Goal: Task Accomplishment & Management: Manage account settings

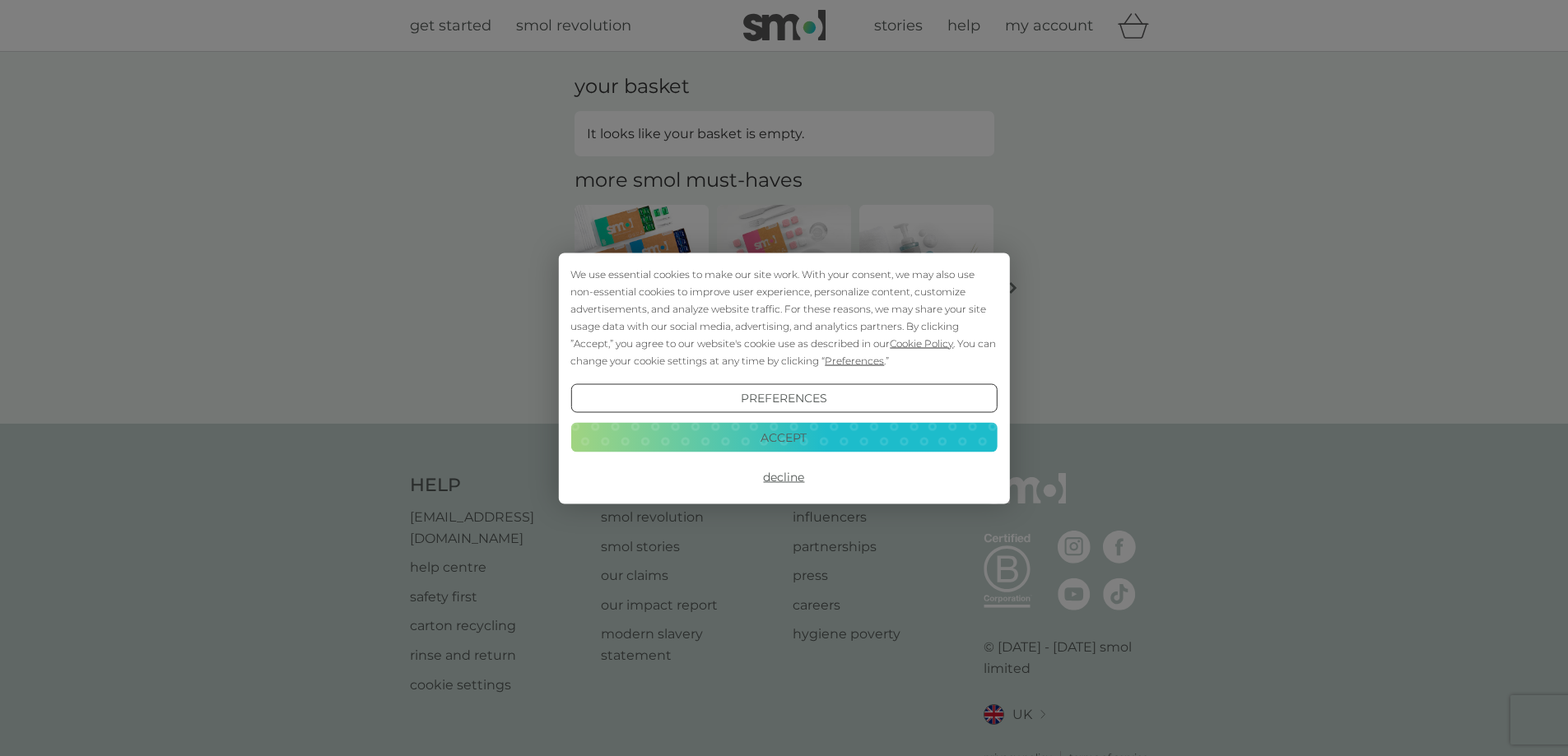
click at [830, 447] on button "Accept" at bounding box center [784, 437] width 427 height 29
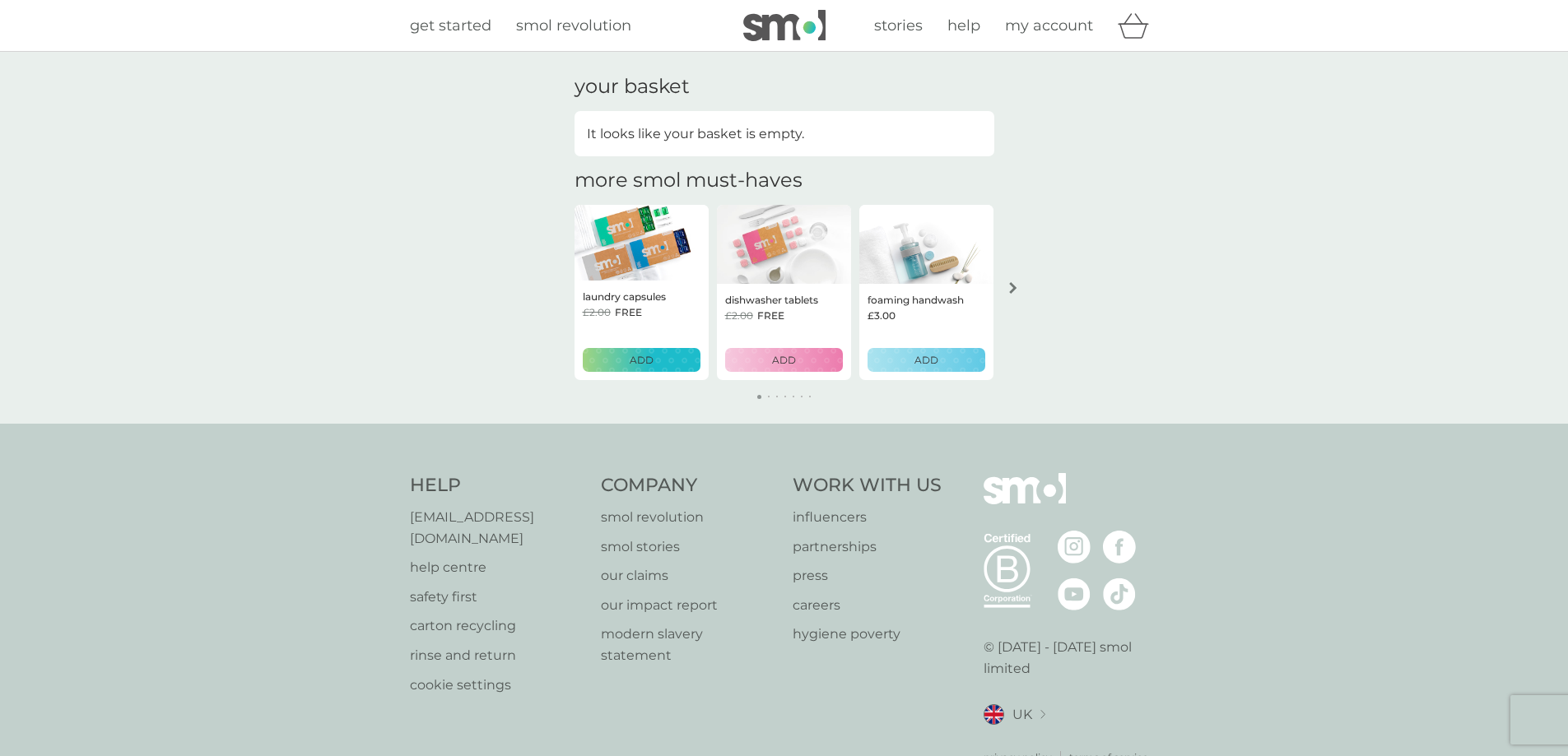
click at [1064, 26] on span "my account" at bounding box center [1049, 25] width 88 height 18
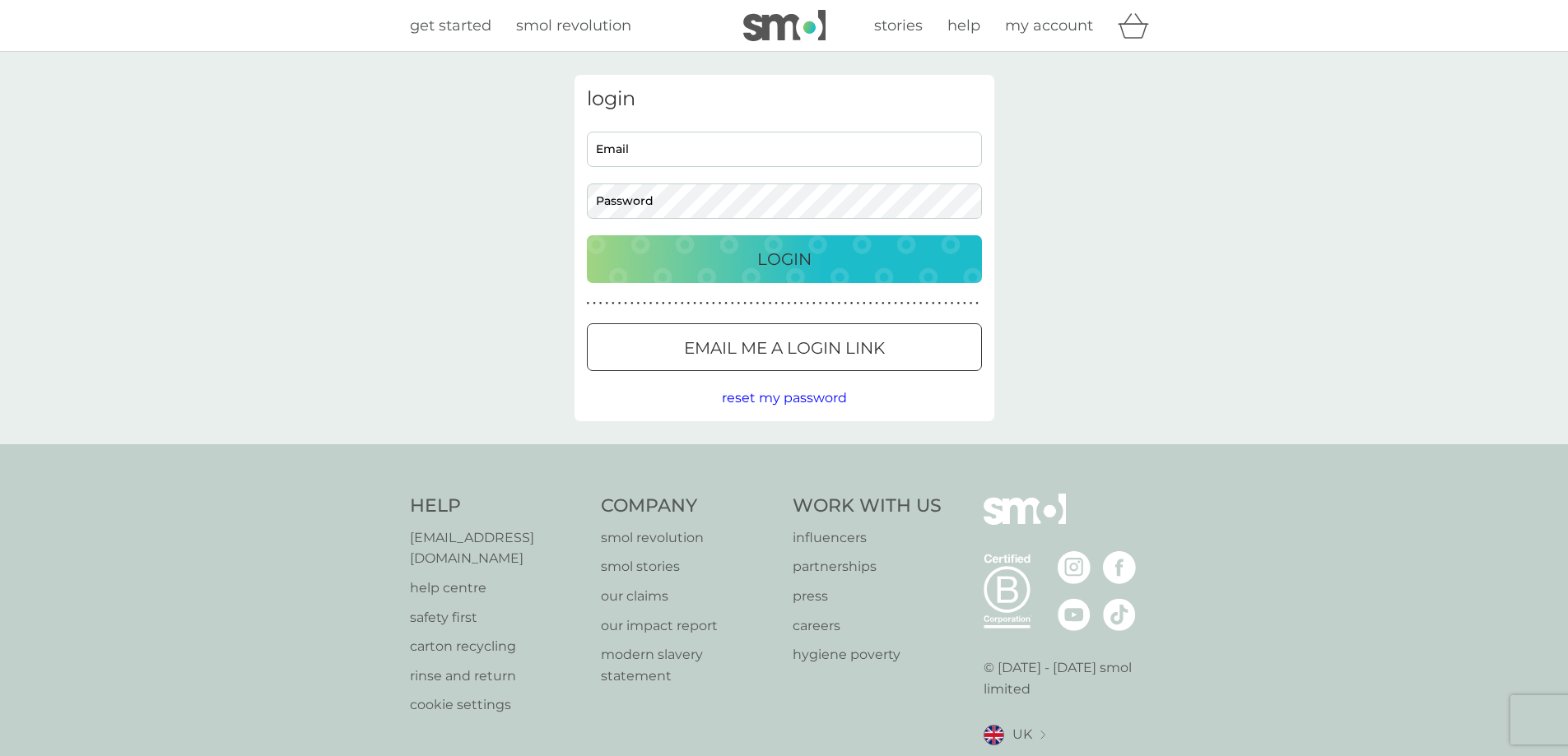
click at [767, 157] on input "Email" at bounding box center [784, 150] width 395 height 36
type input "fredpalmer21@googlemail.com"
click at [587, 236] on button "Login" at bounding box center [784, 259] width 395 height 47
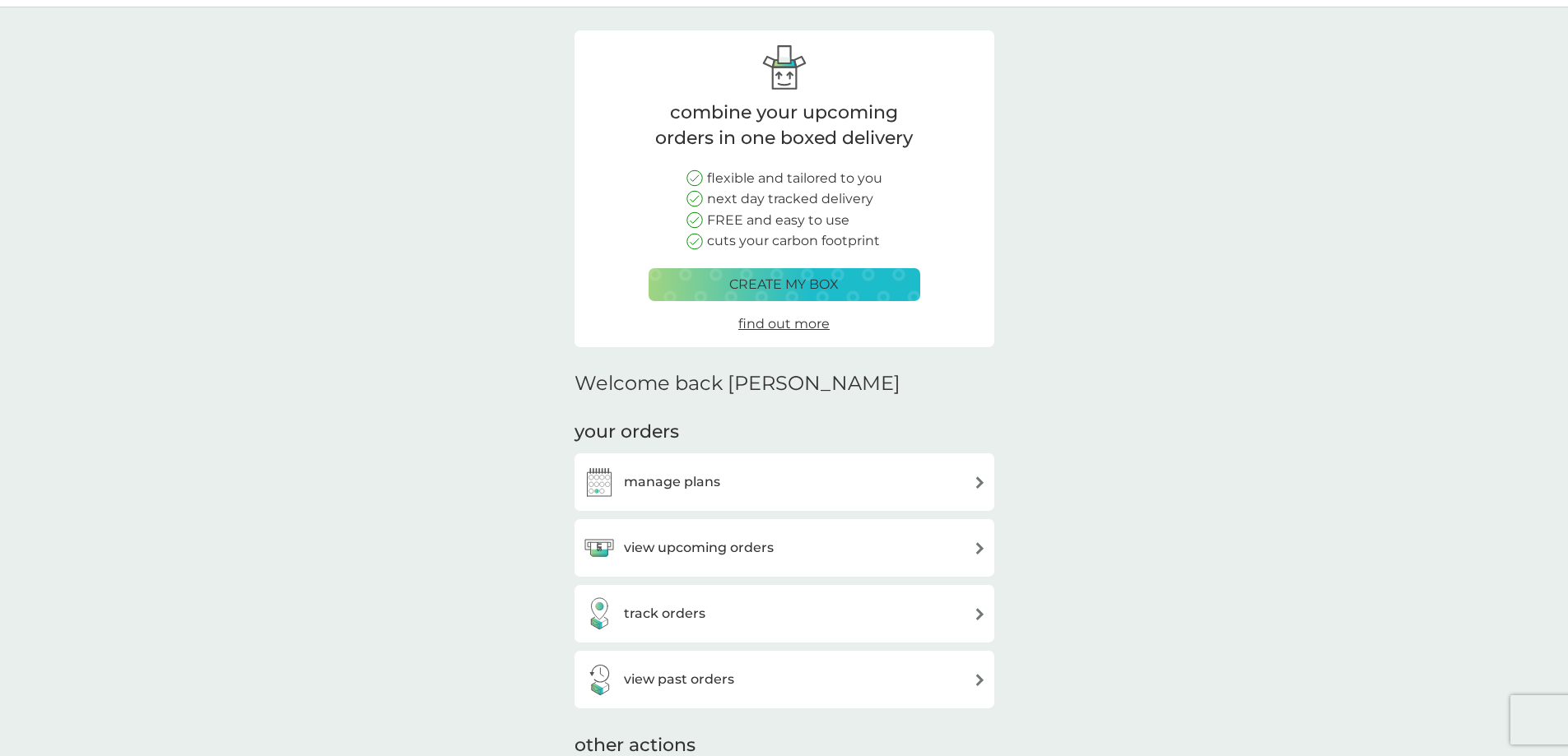
scroll to position [164, 0]
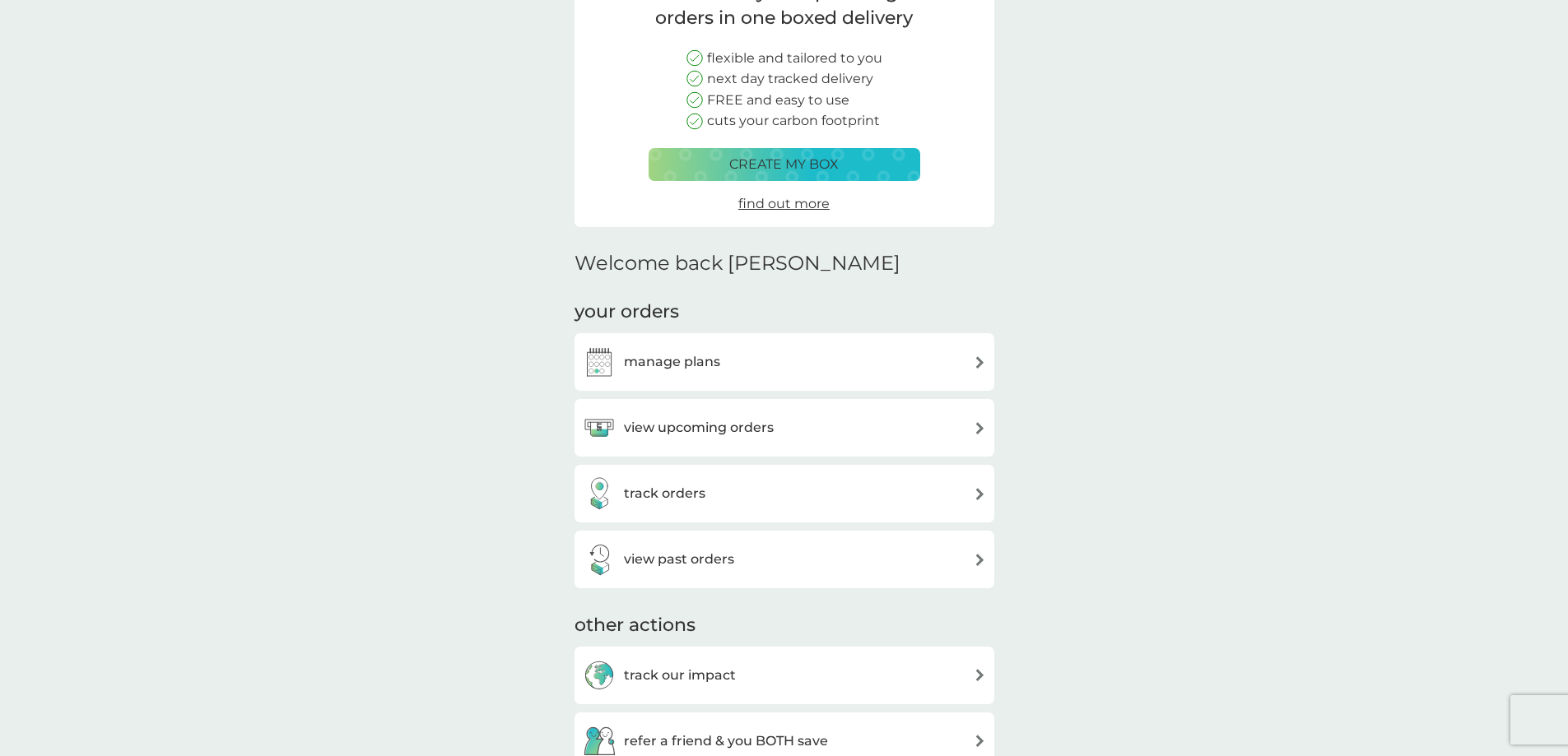
click at [733, 345] on div "manage plans" at bounding box center [784, 361] width 403 height 33
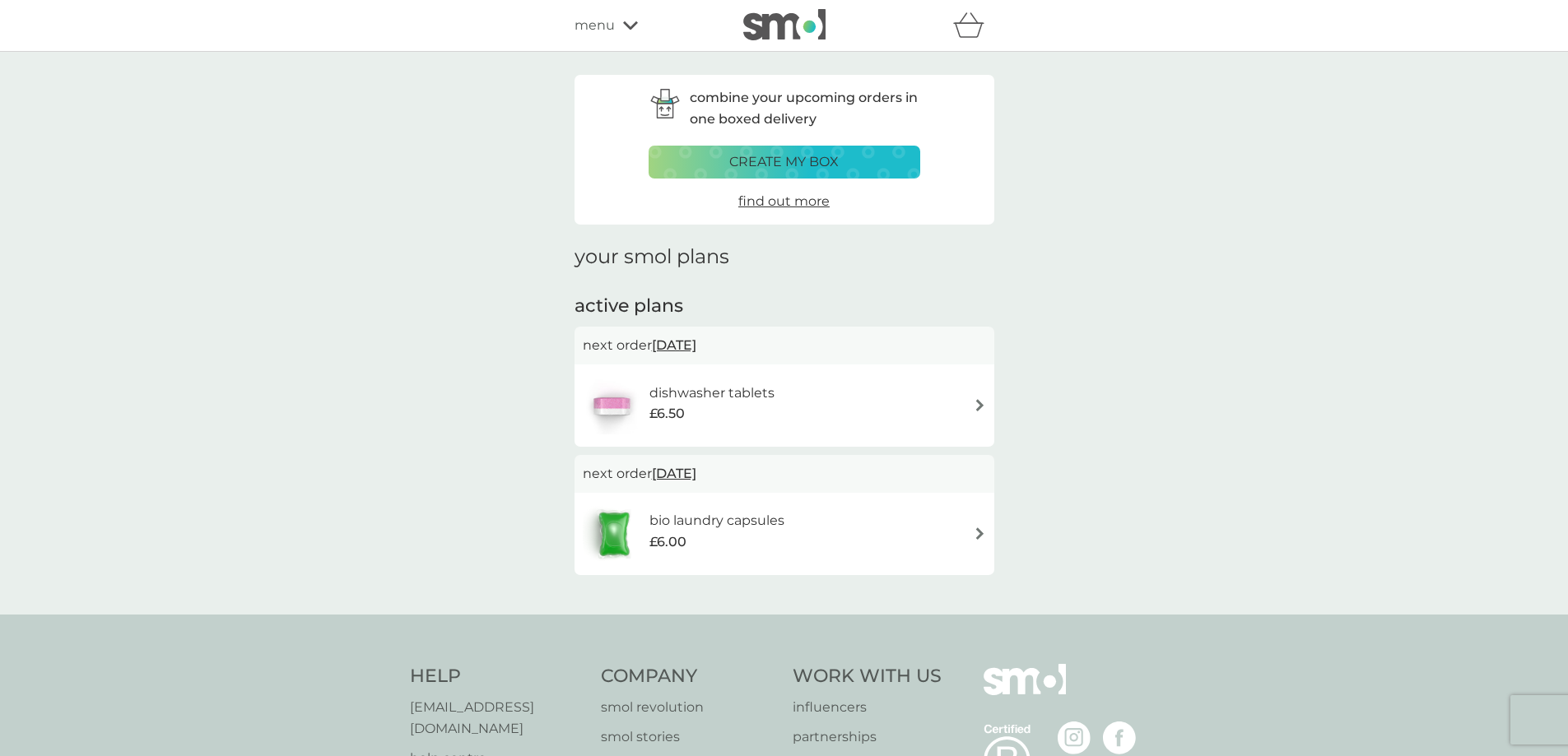
click at [1136, 279] on div "combine your upcoming orders in one boxed delivery create my box find out more …" at bounding box center [784, 333] width 1568 height 563
click at [969, 16] on icon "basket" at bounding box center [968, 25] width 31 height 26
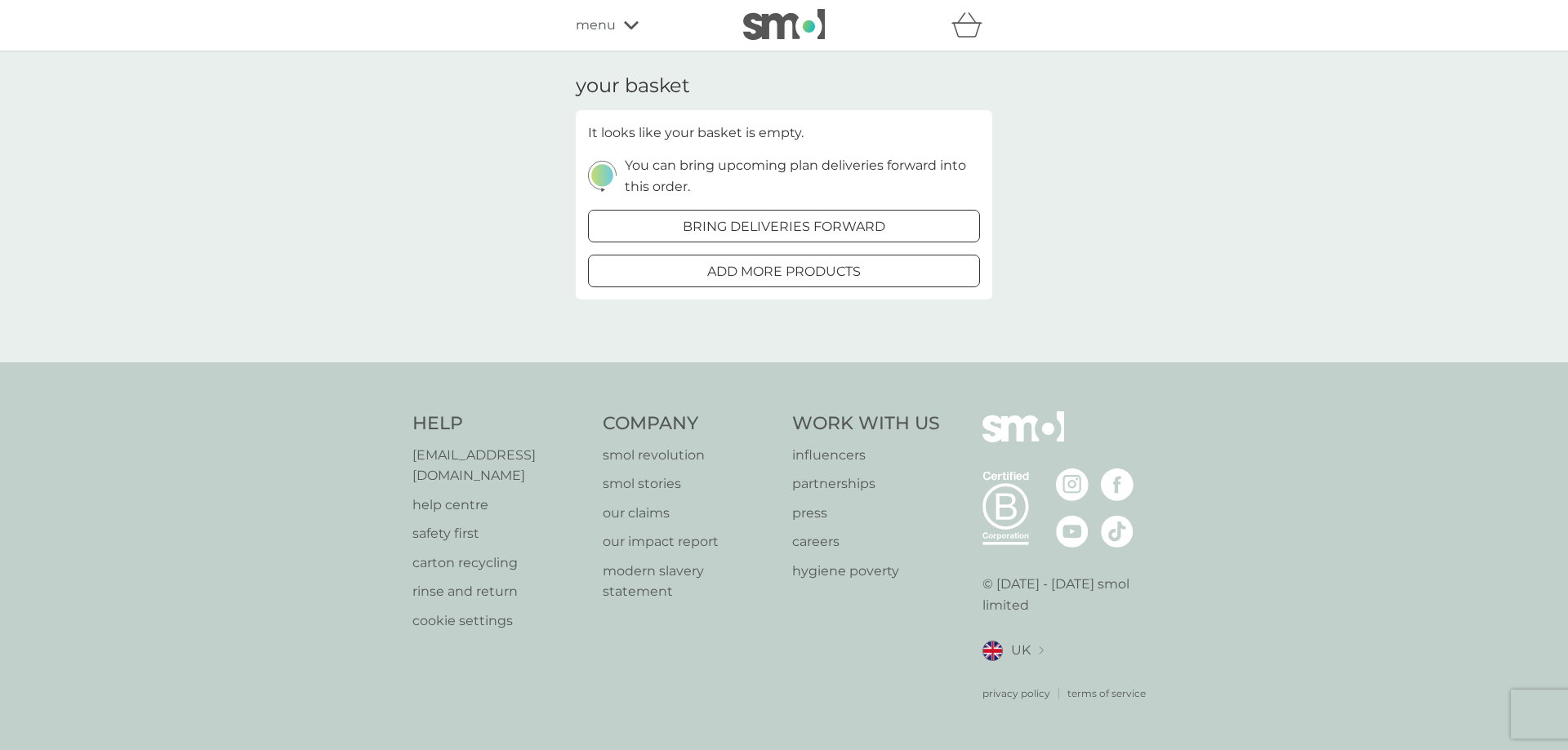
click at [624, 86] on h3 "your basket" at bounding box center [632, 86] width 114 height 24
